Goal: Use online tool/utility: Utilize a website feature to perform a specific function

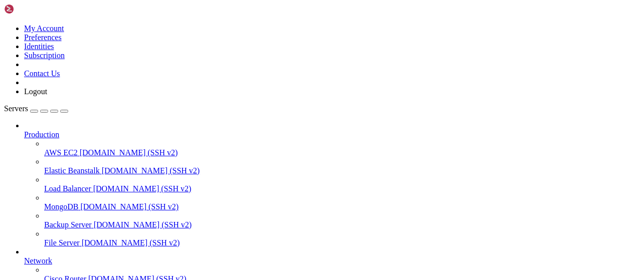
scroll to position [204, 0]
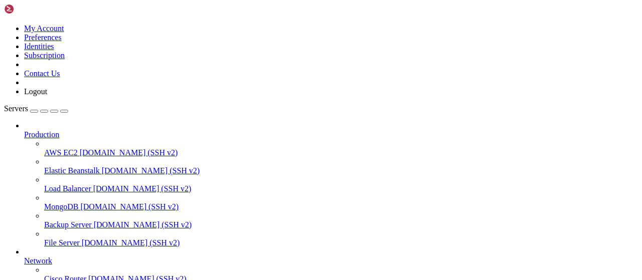
type input "/root"
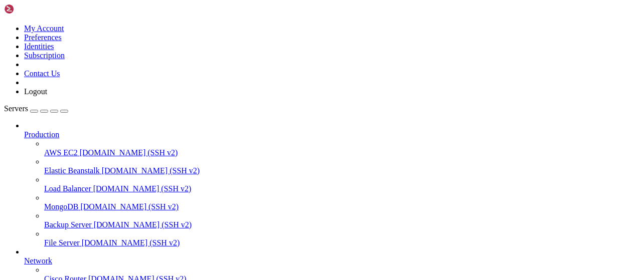
drag, startPoint x: 259, startPoint y: 91, endPoint x: 384, endPoint y: 145, distance: 136.2
